Goal: Obtain resource: Obtain resource

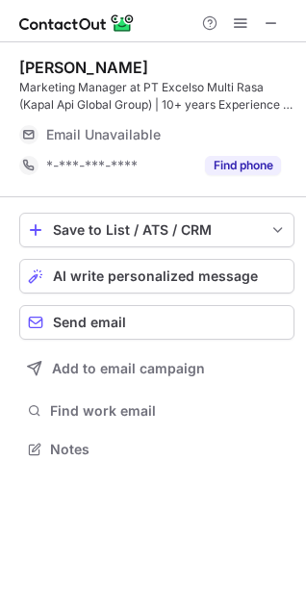
scroll to position [436, 306]
click at [270, 28] on span at bounding box center [271, 22] width 15 height 15
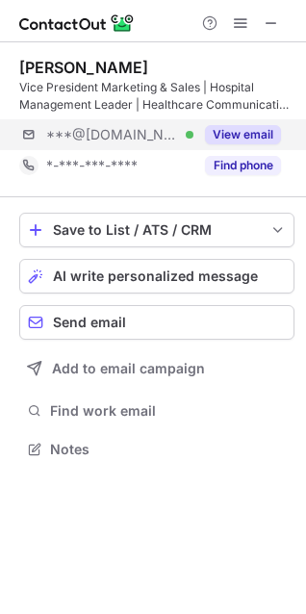
scroll to position [436, 306]
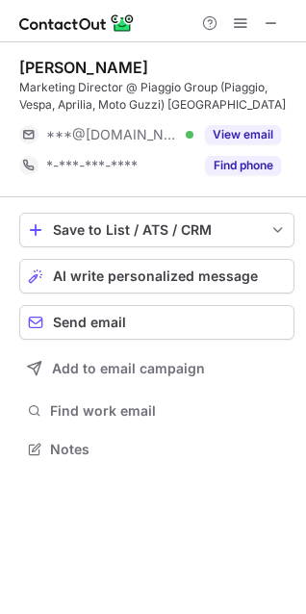
scroll to position [436, 306]
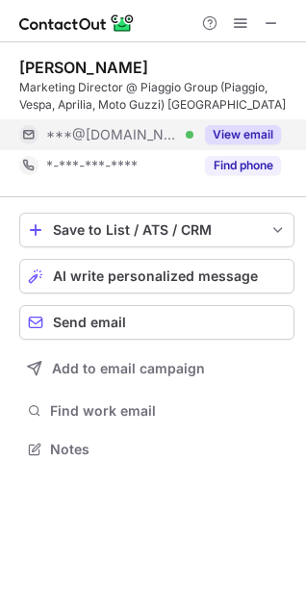
click at [247, 126] on button "View email" at bounding box center [243, 134] width 76 height 19
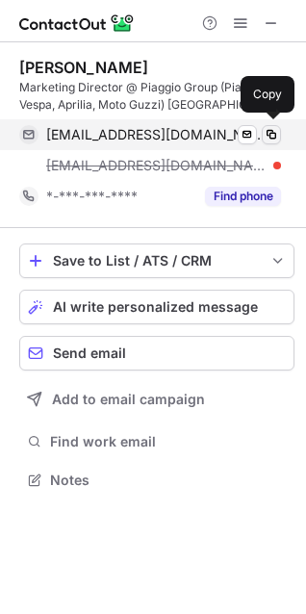
scroll to position [467, 306]
click at [267, 140] on span at bounding box center [271, 134] width 15 height 15
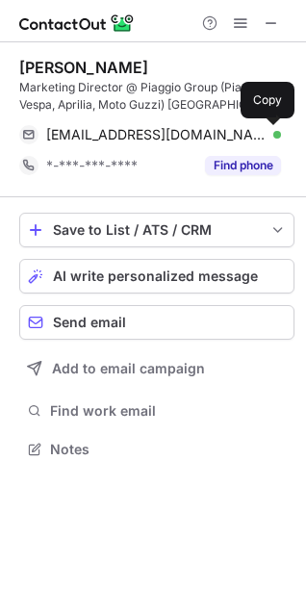
scroll to position [436, 306]
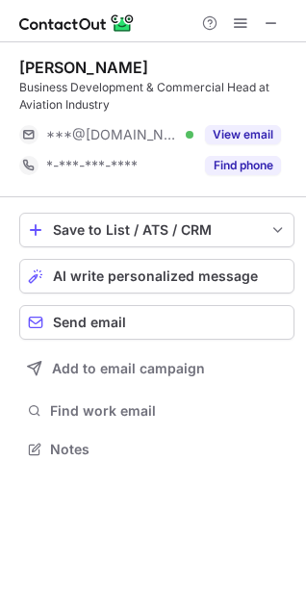
scroll to position [436, 306]
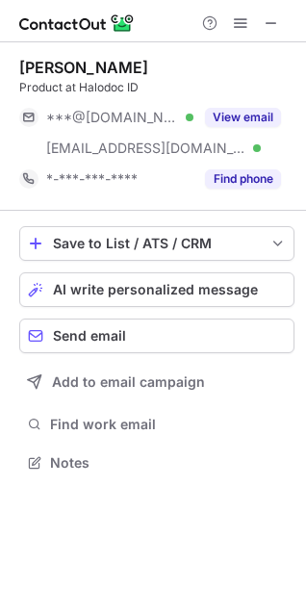
scroll to position [449, 306]
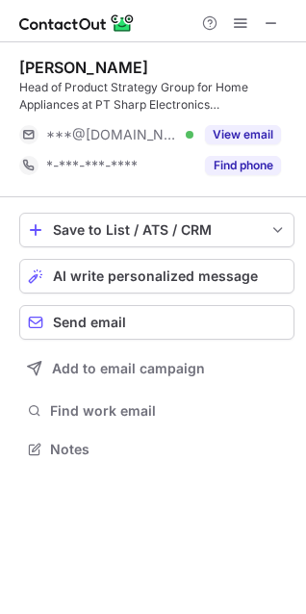
scroll to position [436, 306]
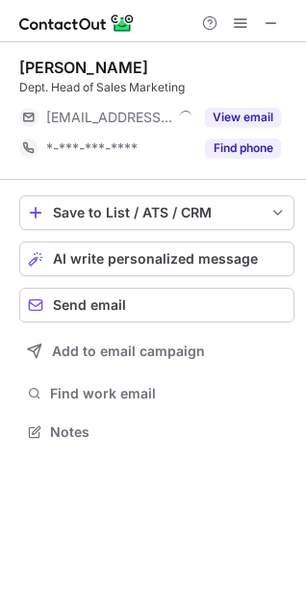
scroll to position [419, 306]
click at [277, 31] on span at bounding box center [271, 22] width 15 height 15
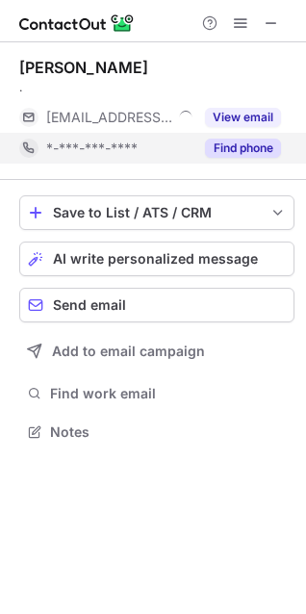
scroll to position [419, 306]
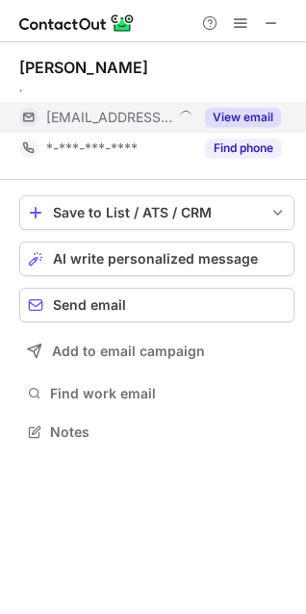
click at [259, 112] on button "View email" at bounding box center [243, 117] width 76 height 19
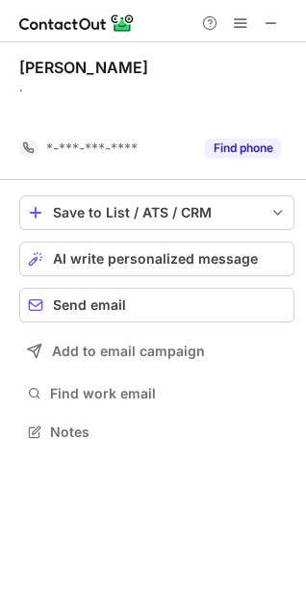
scroll to position [388, 306]
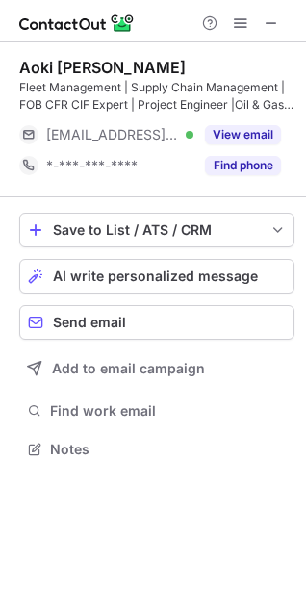
scroll to position [436, 306]
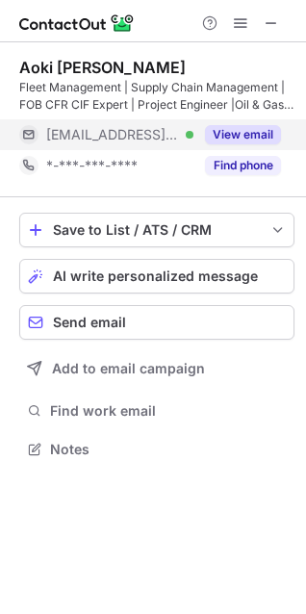
click at [227, 131] on button "View email" at bounding box center [243, 134] width 76 height 19
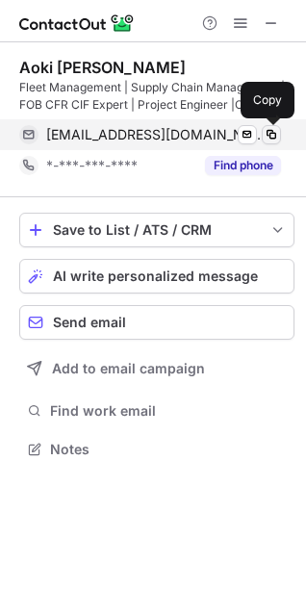
click at [272, 133] on span at bounding box center [271, 134] width 15 height 15
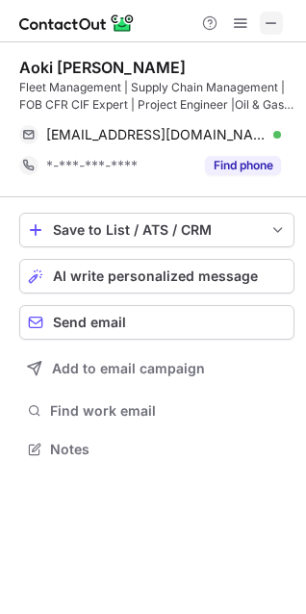
click at [260, 27] on button at bounding box center [271, 23] width 23 height 23
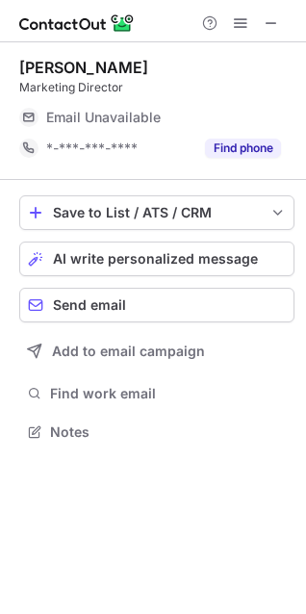
scroll to position [419, 306]
click at [268, 31] on span at bounding box center [271, 22] width 15 height 15
